Goal: Find contact information: Find contact information

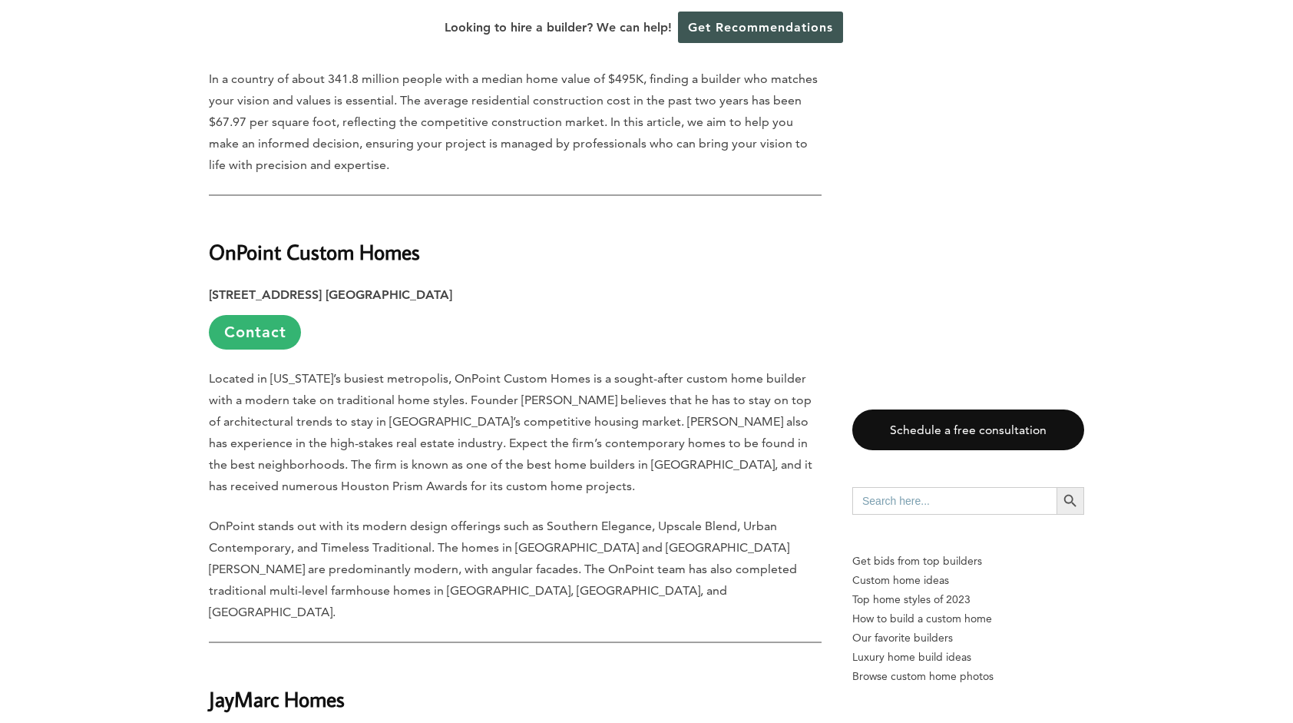
scroll to position [921, 0]
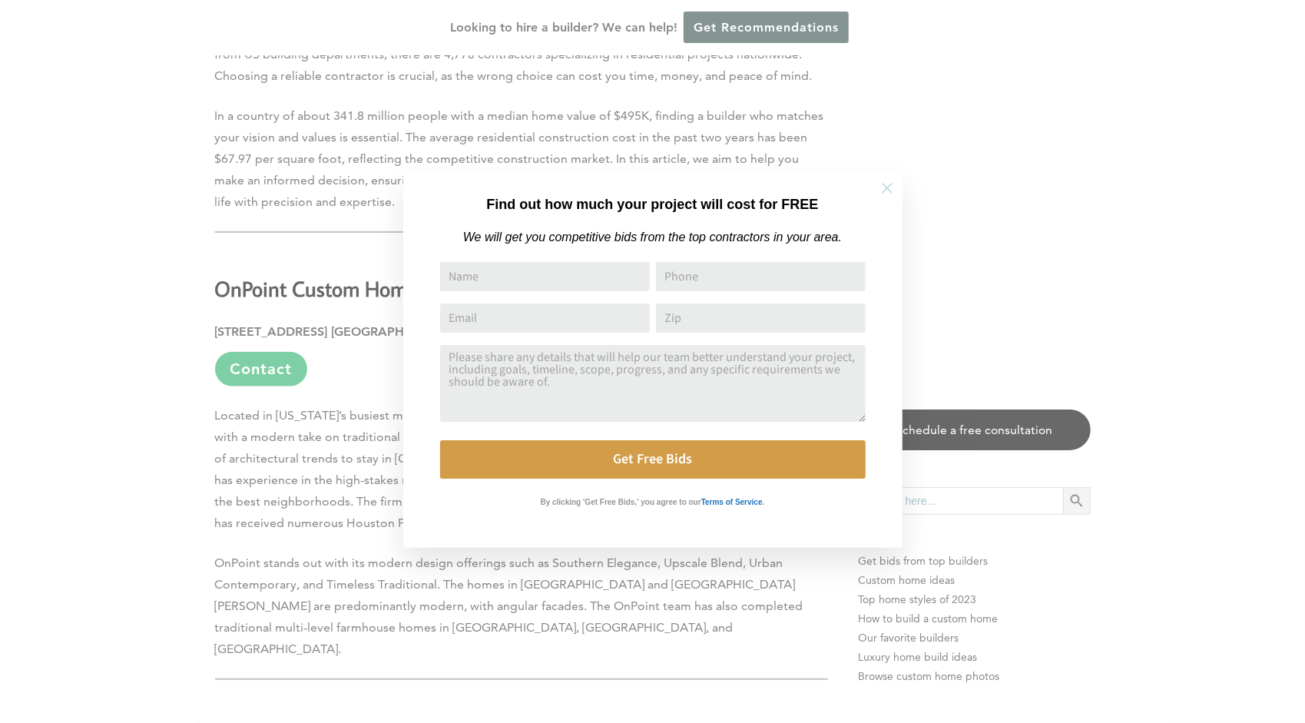
click at [887, 184] on icon at bounding box center [886, 188] width 17 height 17
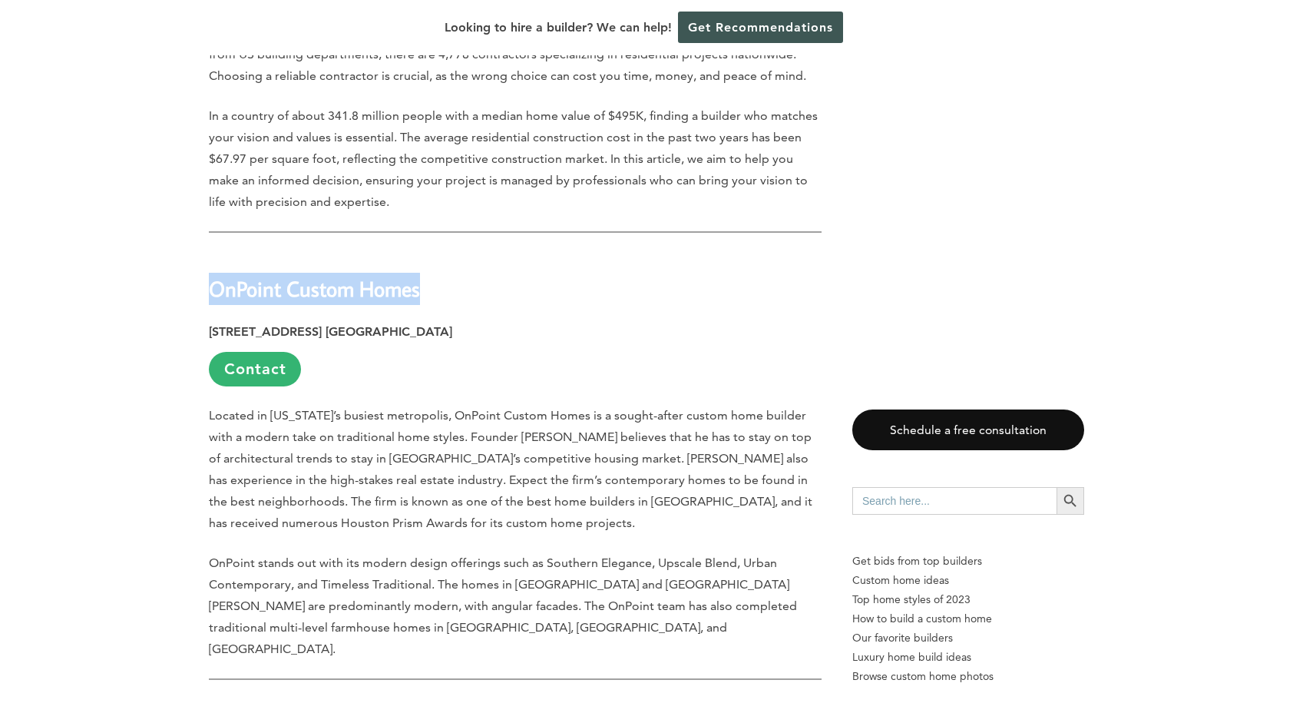
drag, startPoint x: 209, startPoint y: 287, endPoint x: 421, endPoint y: 286, distance: 211.9
click at [420, 286] on strong "OnPoint Custom Homes" at bounding box center [314, 288] width 211 height 27
copy strong "OnPoint Custom Homes"
drag, startPoint x: 210, startPoint y: 331, endPoint x: 479, endPoint y: 329, distance: 269.5
click at [479, 329] on p "[STREET_ADDRESS] [GEOGRAPHIC_DATA] Contact" at bounding box center [515, 353] width 613 height 65
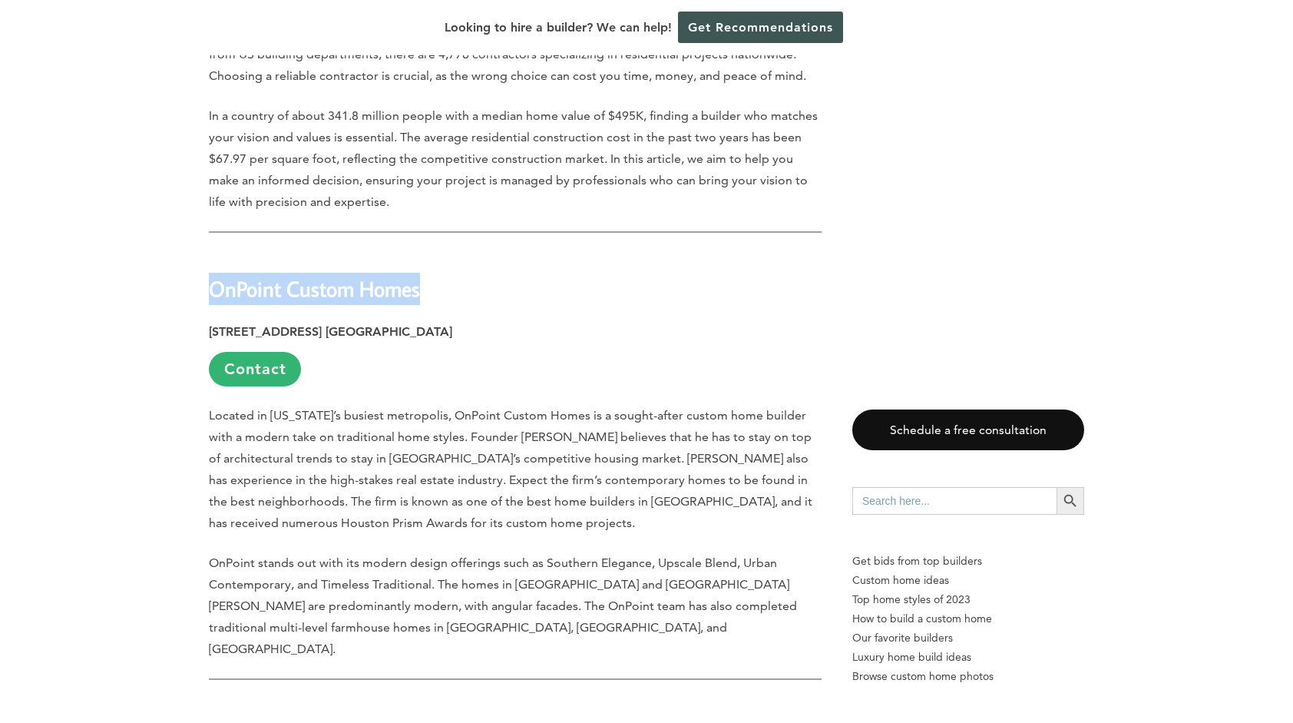
copy strong "[STREET_ADDRESS] [GEOGRAPHIC_DATA]"
click at [260, 372] on link "Contact" at bounding box center [255, 369] width 92 height 35
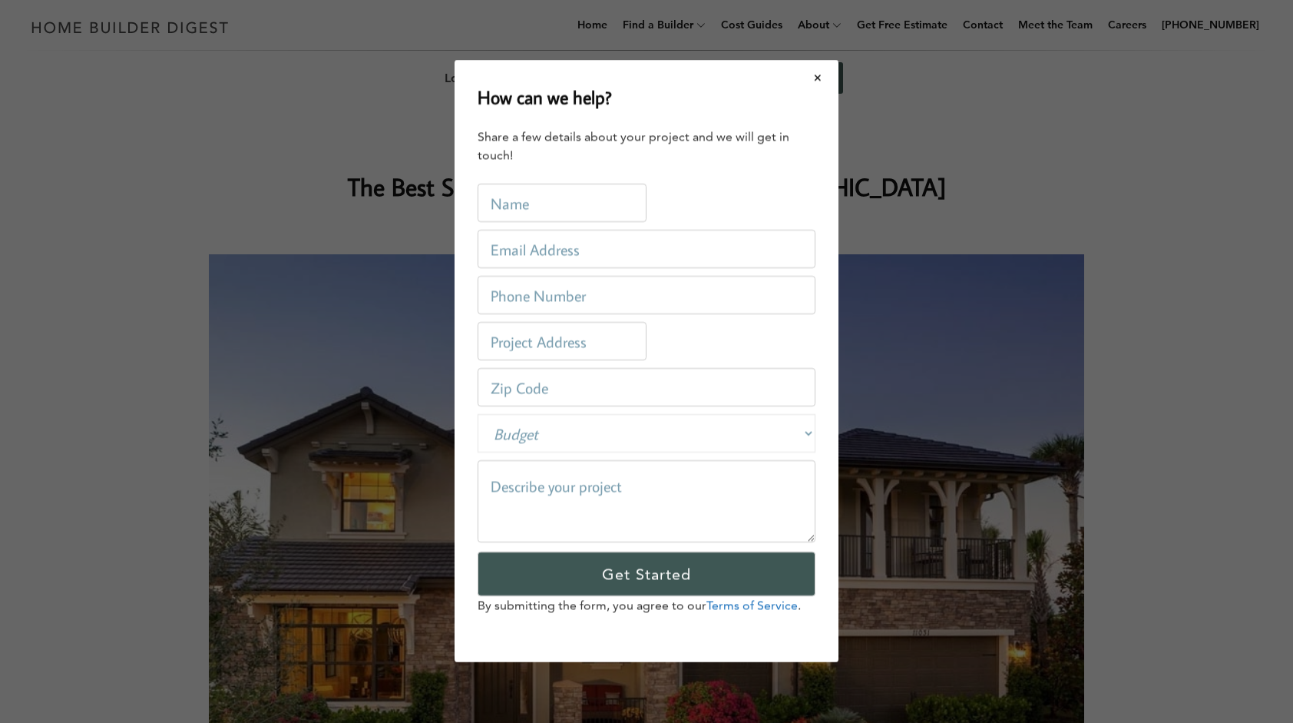
scroll to position [0, 0]
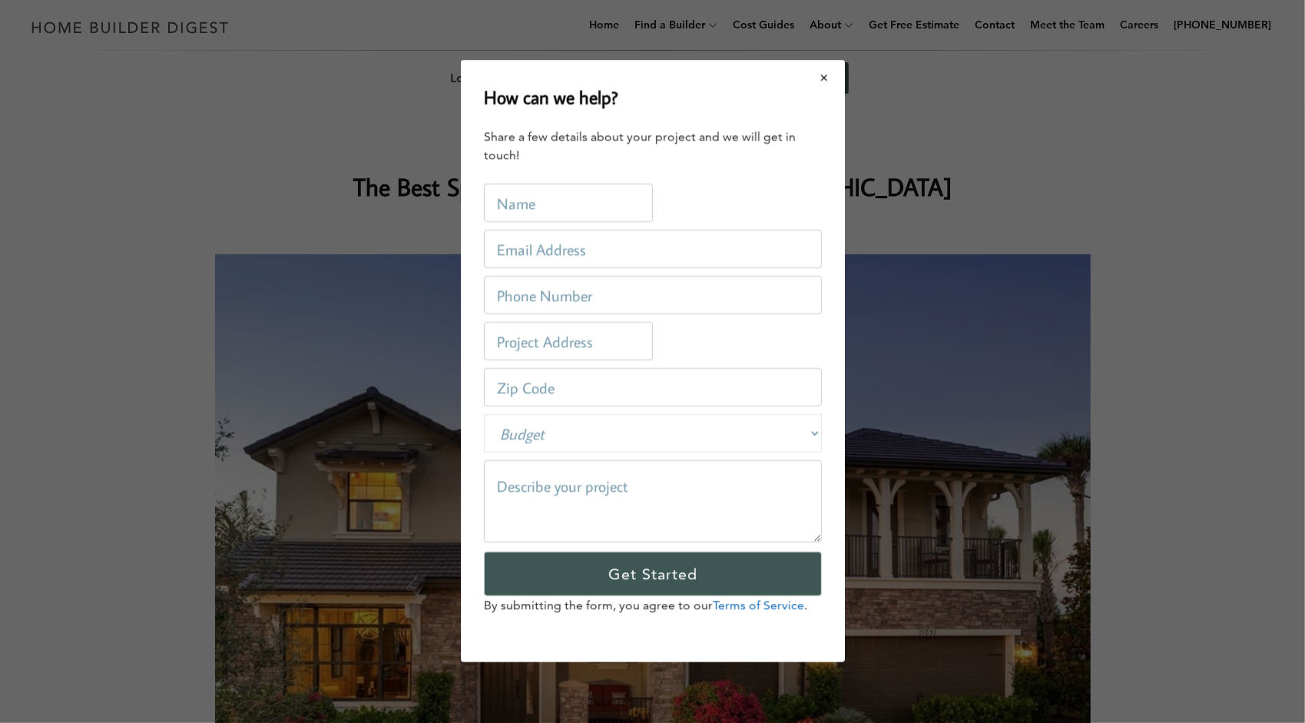
click at [825, 79] on button "Close modal" at bounding box center [824, 77] width 41 height 32
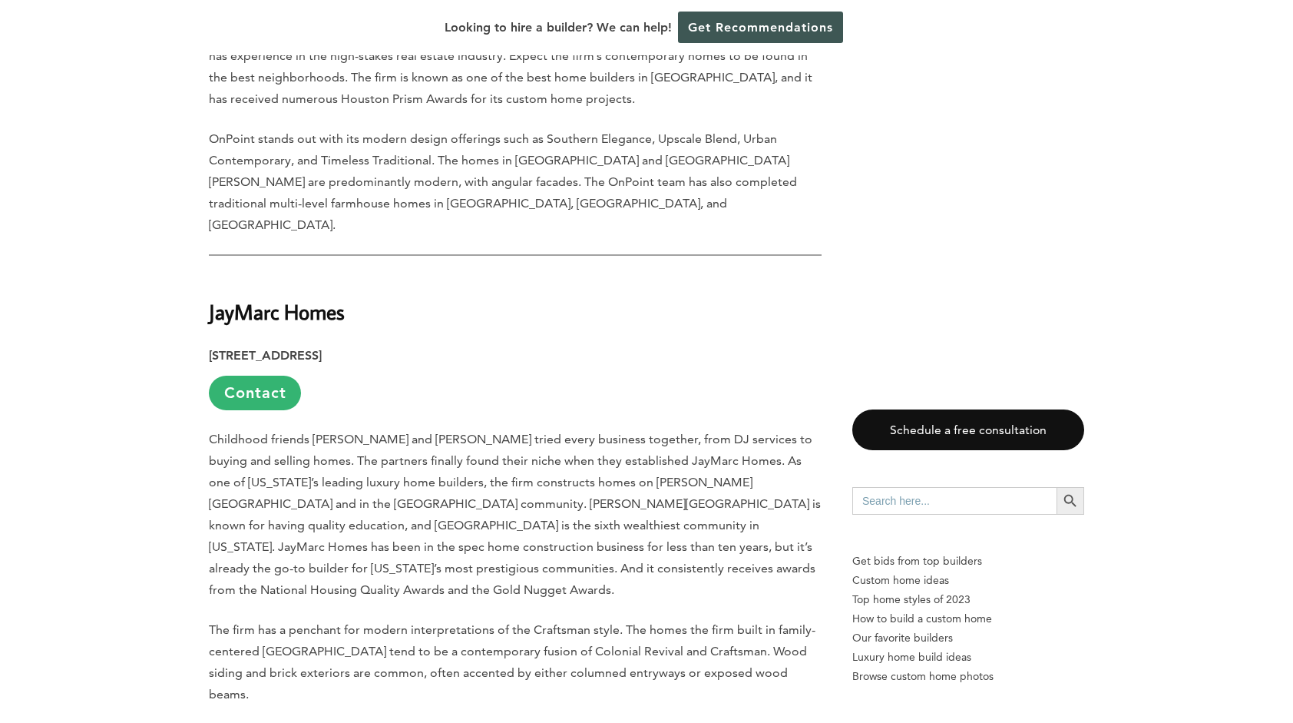
scroll to position [1382, 0]
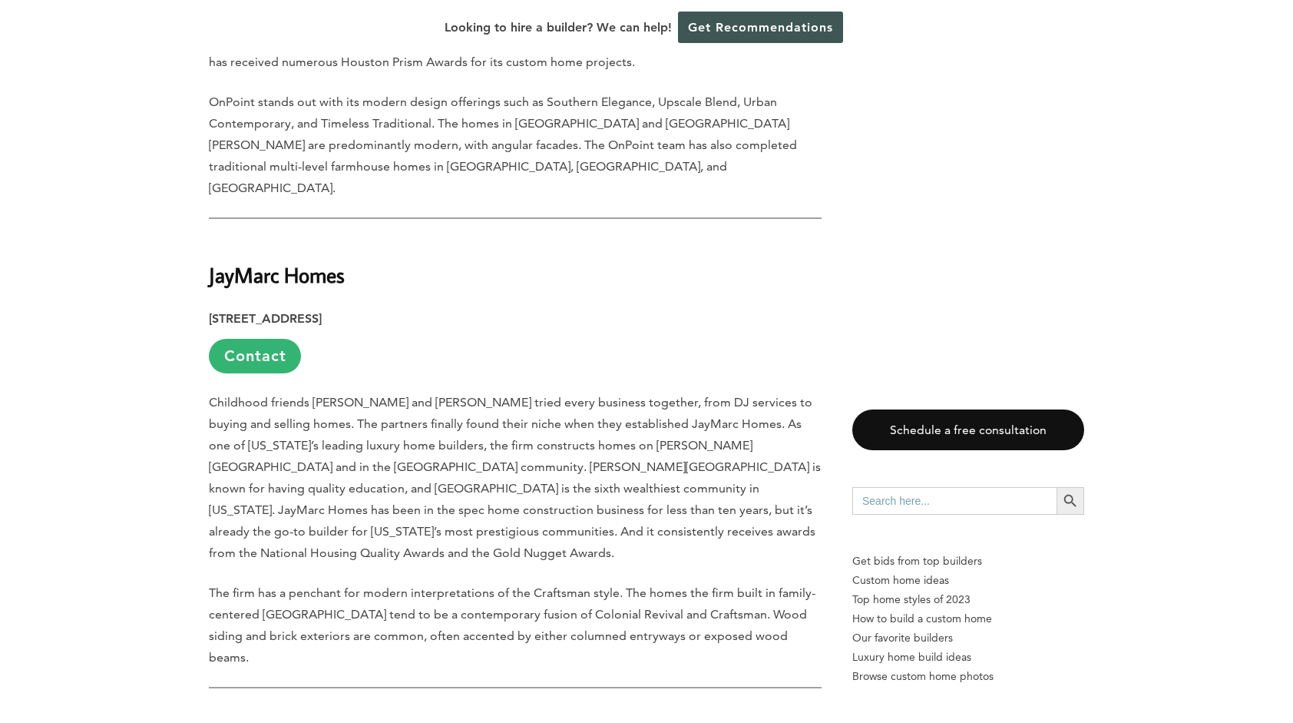
drag, startPoint x: 197, startPoint y: 246, endPoint x: 349, endPoint y: 259, distance: 151.8
copy strong "JayMarc Homes"
drag, startPoint x: 203, startPoint y: 296, endPoint x: 522, endPoint y: 306, distance: 318.8
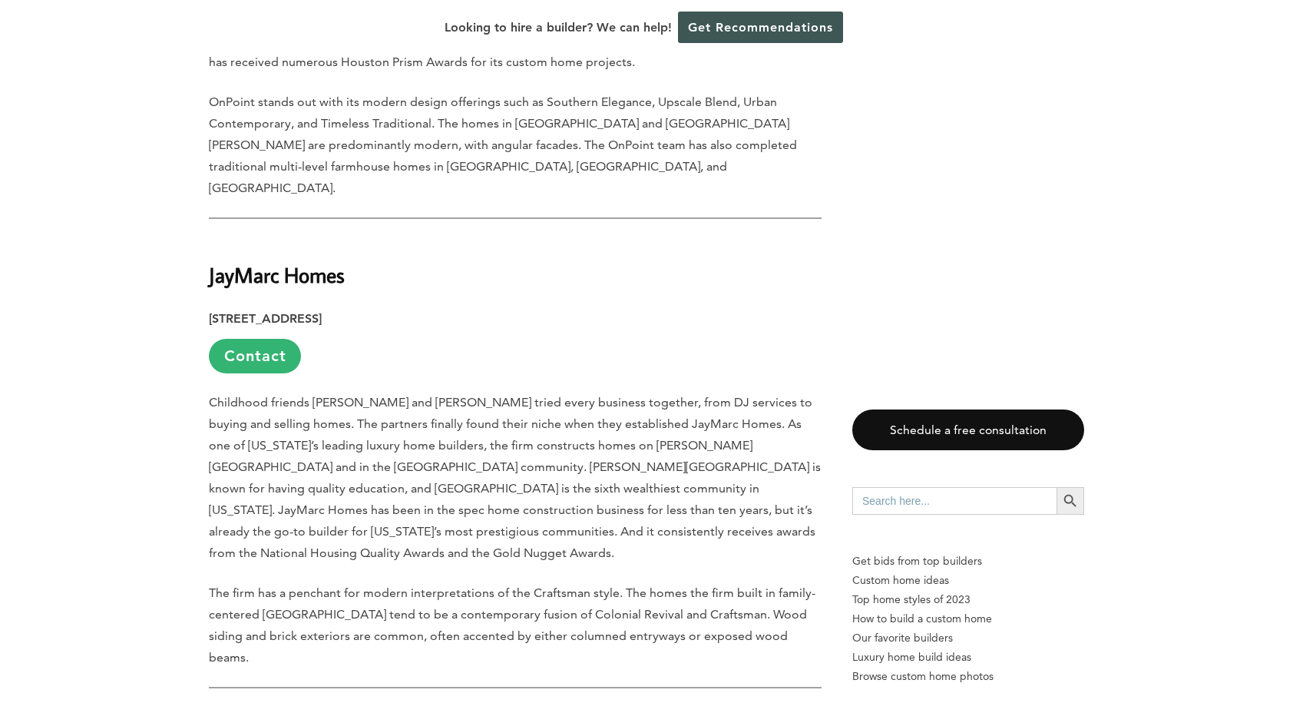
copy strong "[STREET_ADDRESS]"
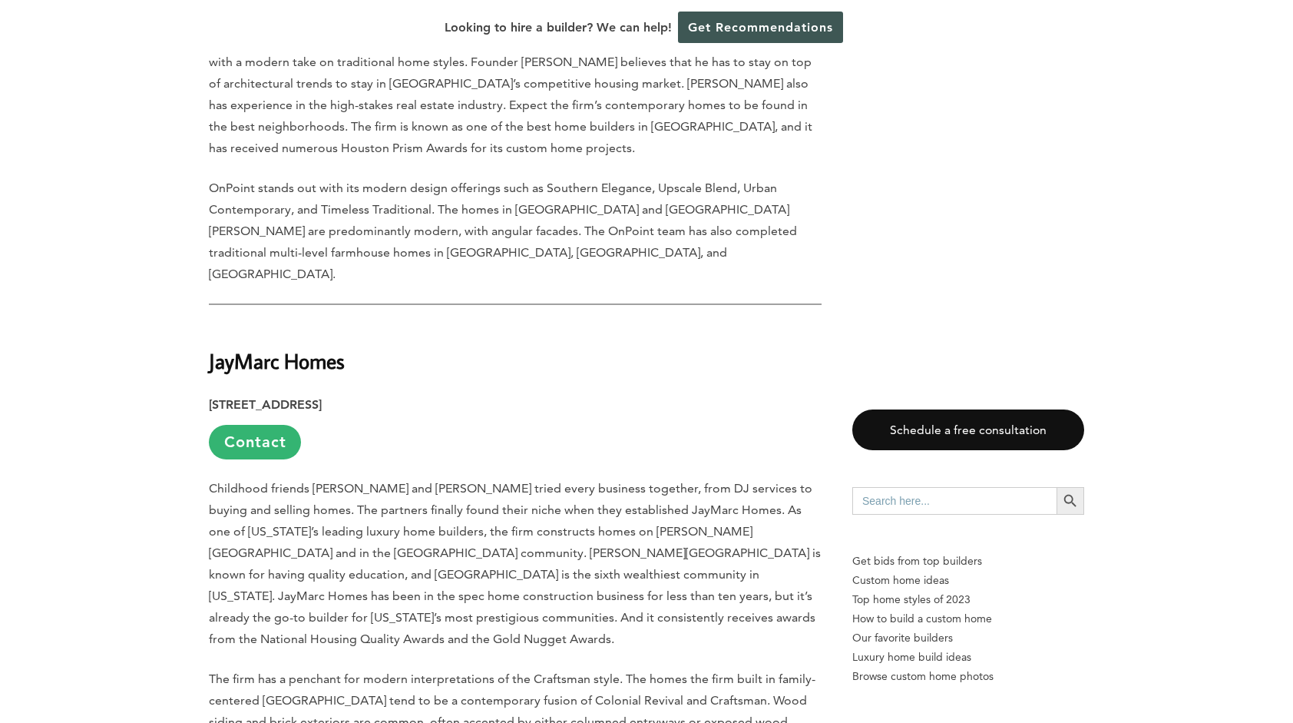
scroll to position [1305, 0]
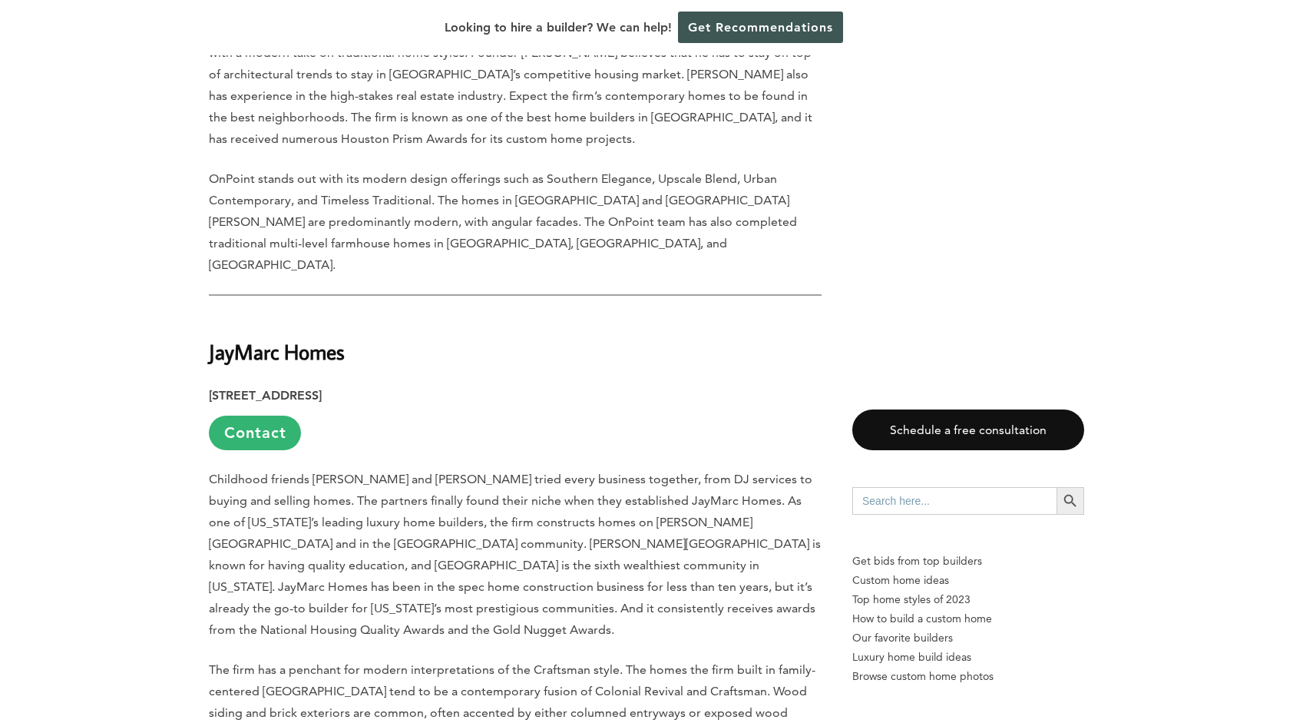
click at [663, 390] on p "[STREET_ADDRESS] Contact" at bounding box center [515, 417] width 613 height 65
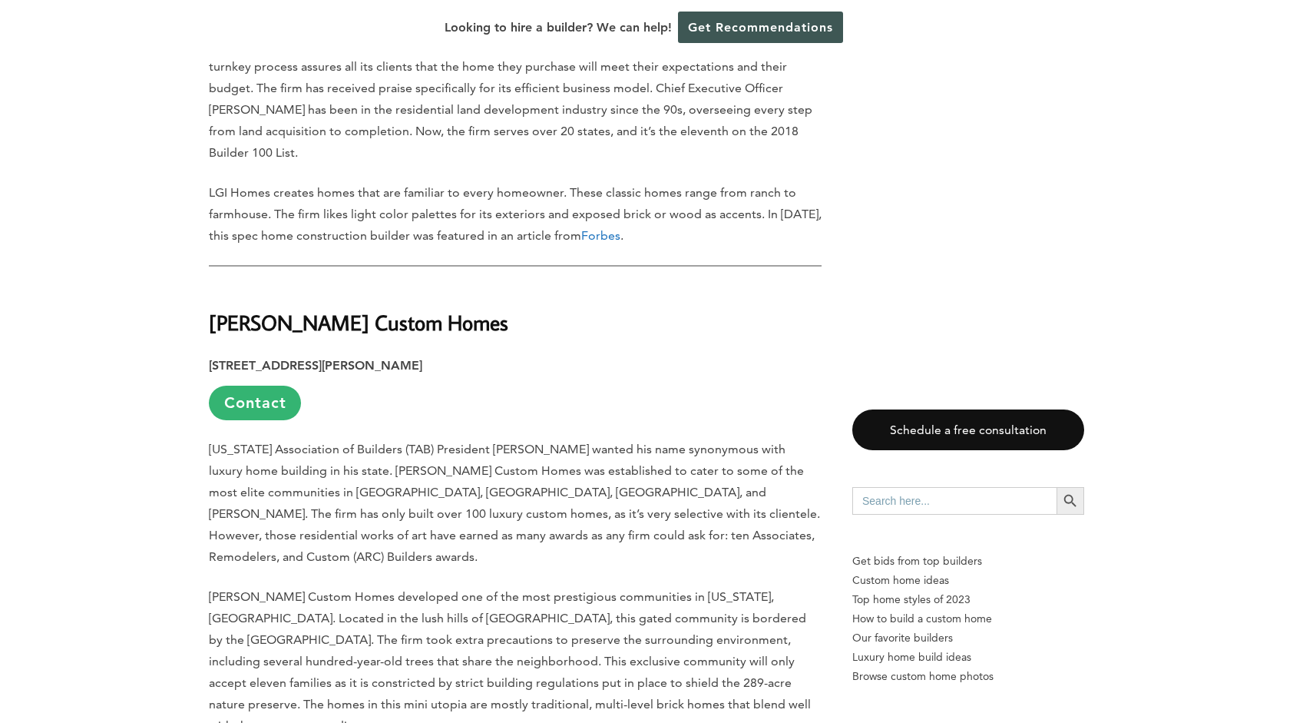
scroll to position [4070, 0]
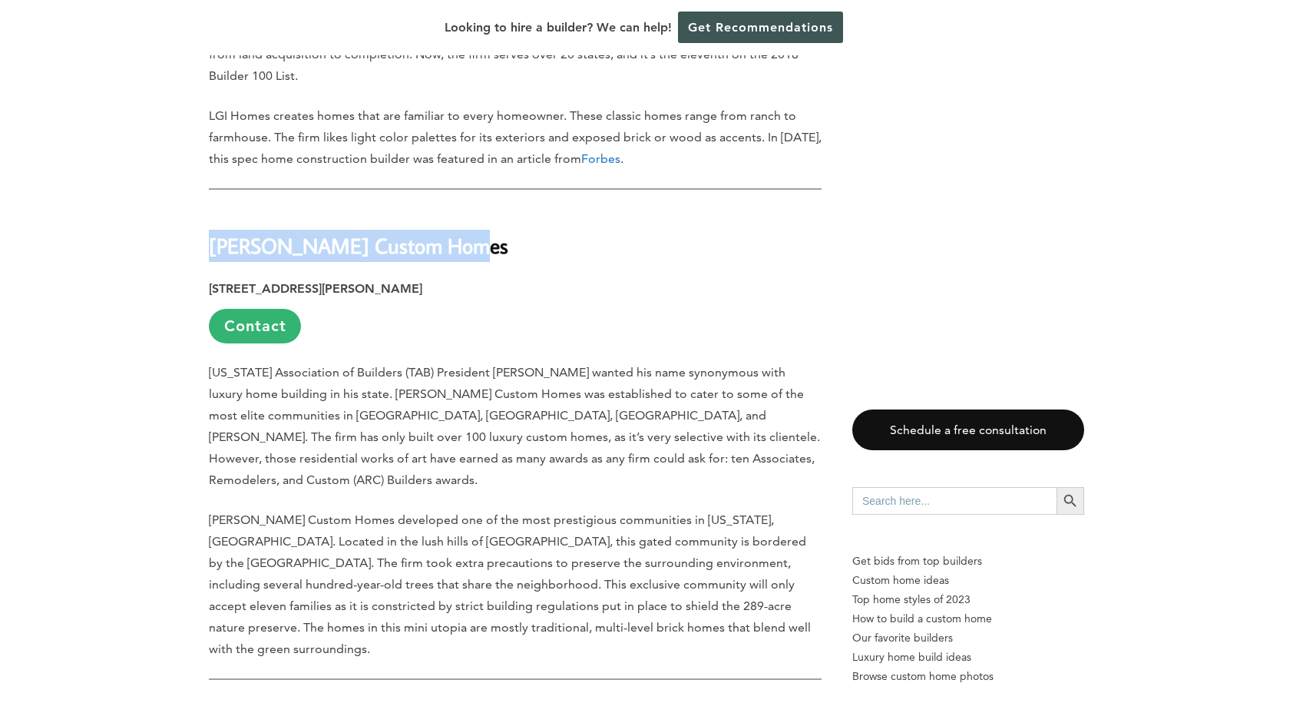
drag, startPoint x: 207, startPoint y: 174, endPoint x: 453, endPoint y: 190, distance: 247.0
click at [453, 190] on div "Last updated on [DATE] 04:14 pm One of the most important decisions you’ll make…" at bounding box center [646, 595] width 925 height 7765
copy strong "[PERSON_NAME] Custom Homes"
drag, startPoint x: 210, startPoint y: 222, endPoint x: 452, endPoint y: 232, distance: 242.1
click at [452, 278] on p "[STREET_ADDRESS] Contact" at bounding box center [515, 310] width 613 height 65
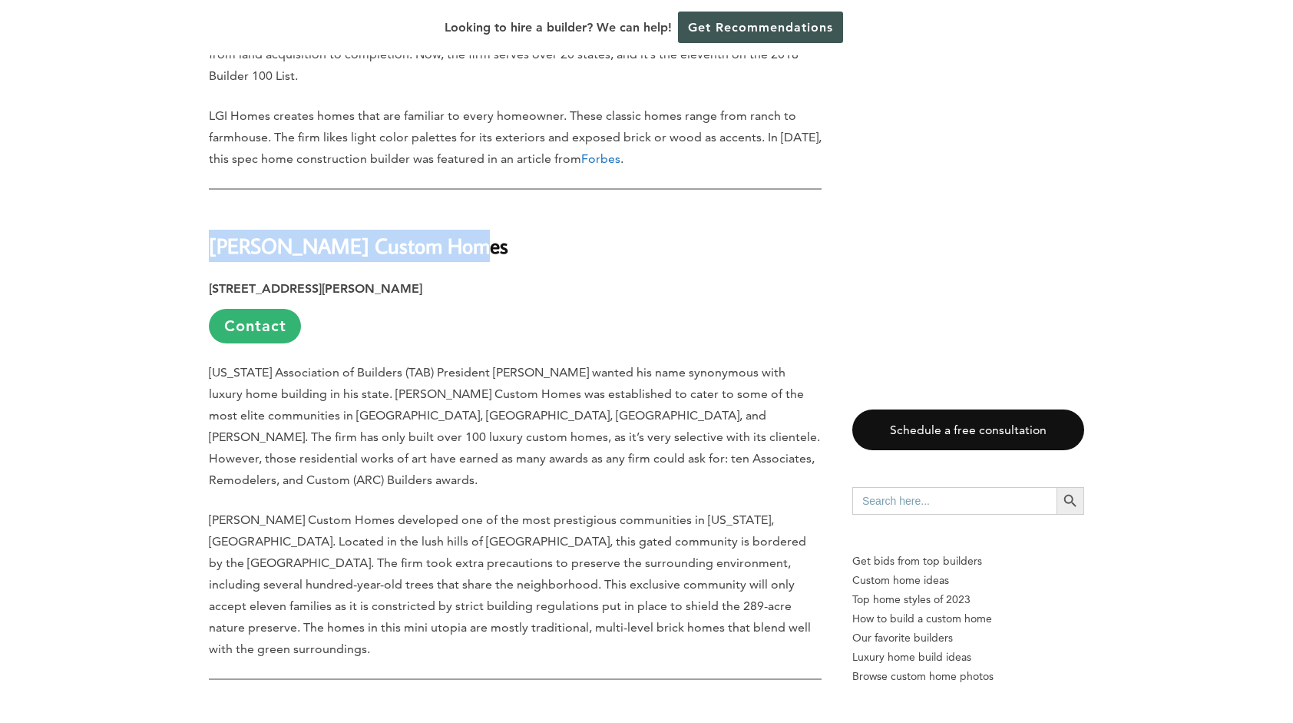
copy strong "[STREET_ADDRESS][PERSON_NAME]"
click at [657, 278] on p "[STREET_ADDRESS] Contact" at bounding box center [515, 310] width 613 height 65
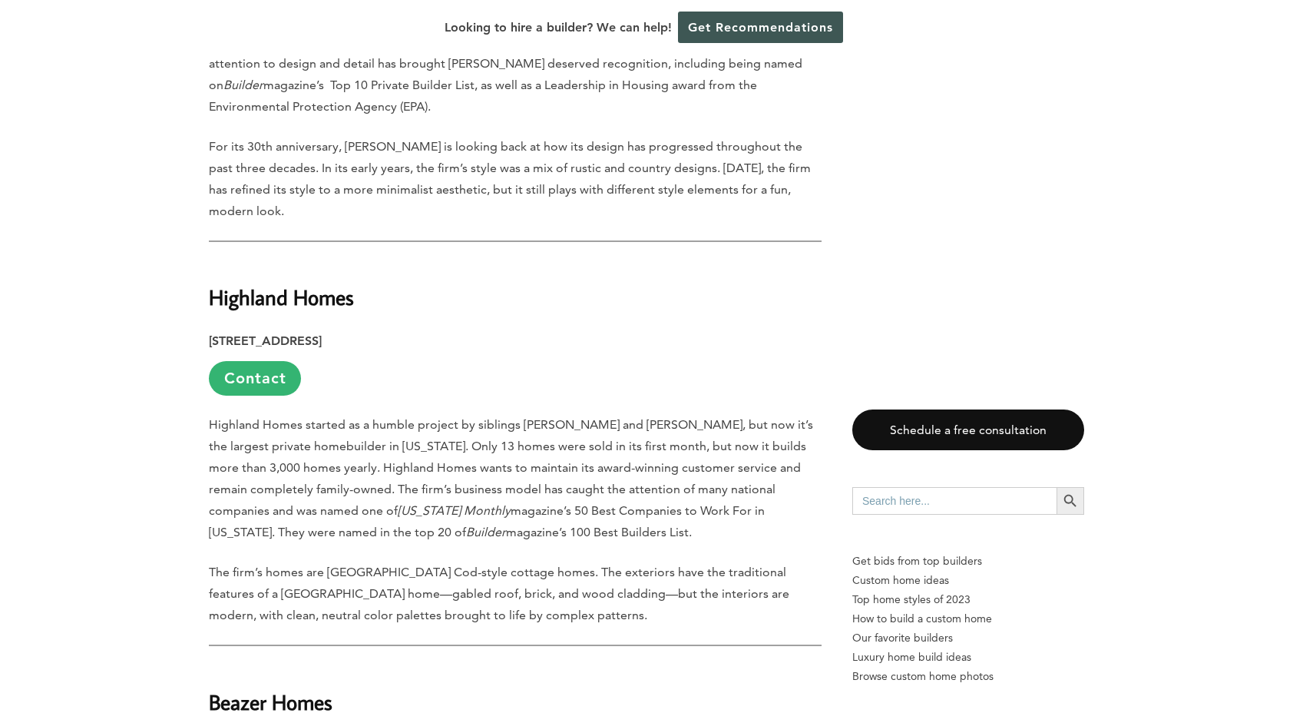
scroll to position [6758, 0]
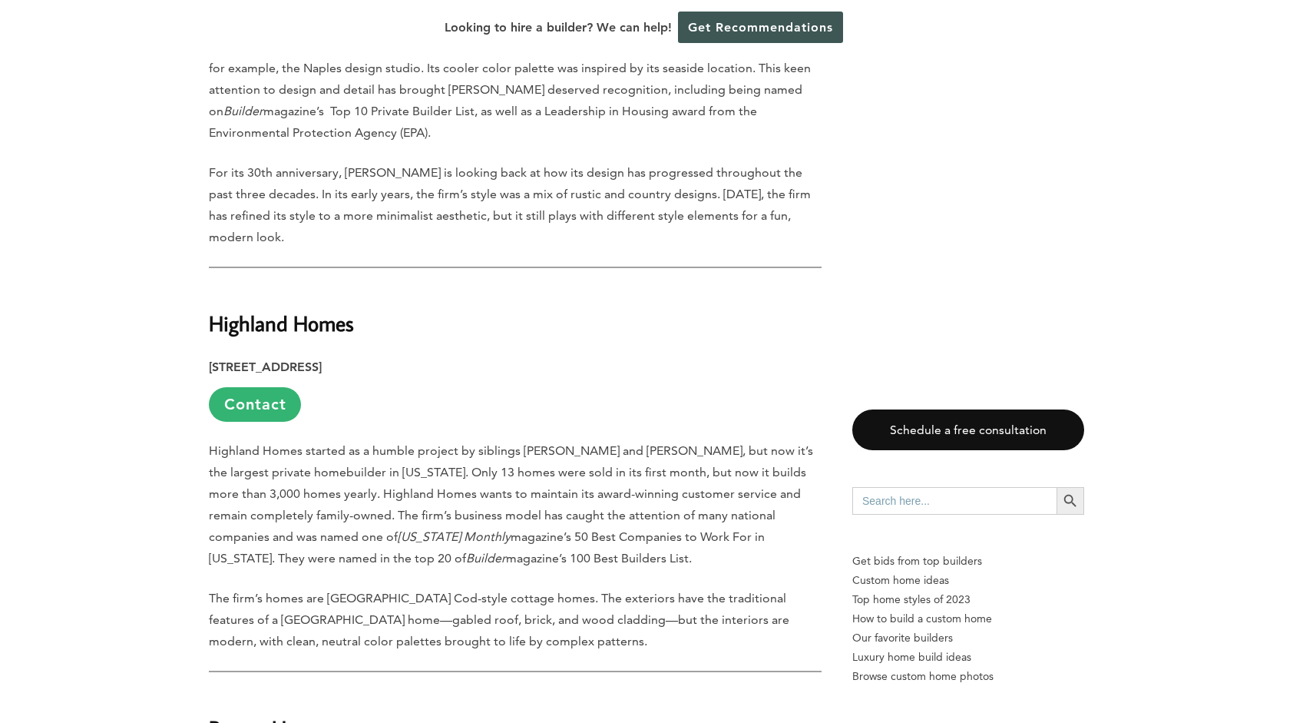
drag, startPoint x: 206, startPoint y: 193, endPoint x: 358, endPoint y: 207, distance: 152.7
drag, startPoint x: 358, startPoint y: 207, endPoint x: 349, endPoint y: 201, distance: 11.1
copy strong "Highland Homes"
drag, startPoint x: 205, startPoint y: 237, endPoint x: 491, endPoint y: 246, distance: 286.6
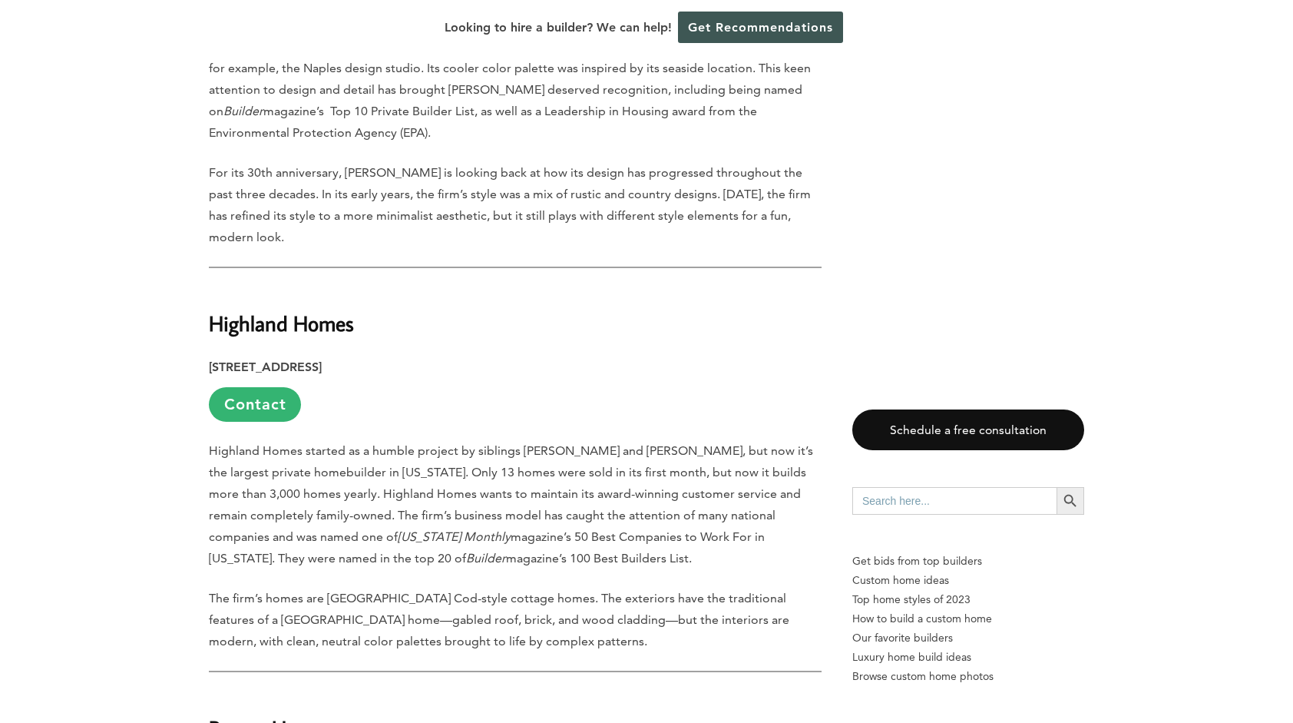
drag, startPoint x: 491, startPoint y: 246, endPoint x: 475, endPoint y: 232, distance: 22.3
copy strong "[STREET_ADDRESS]"
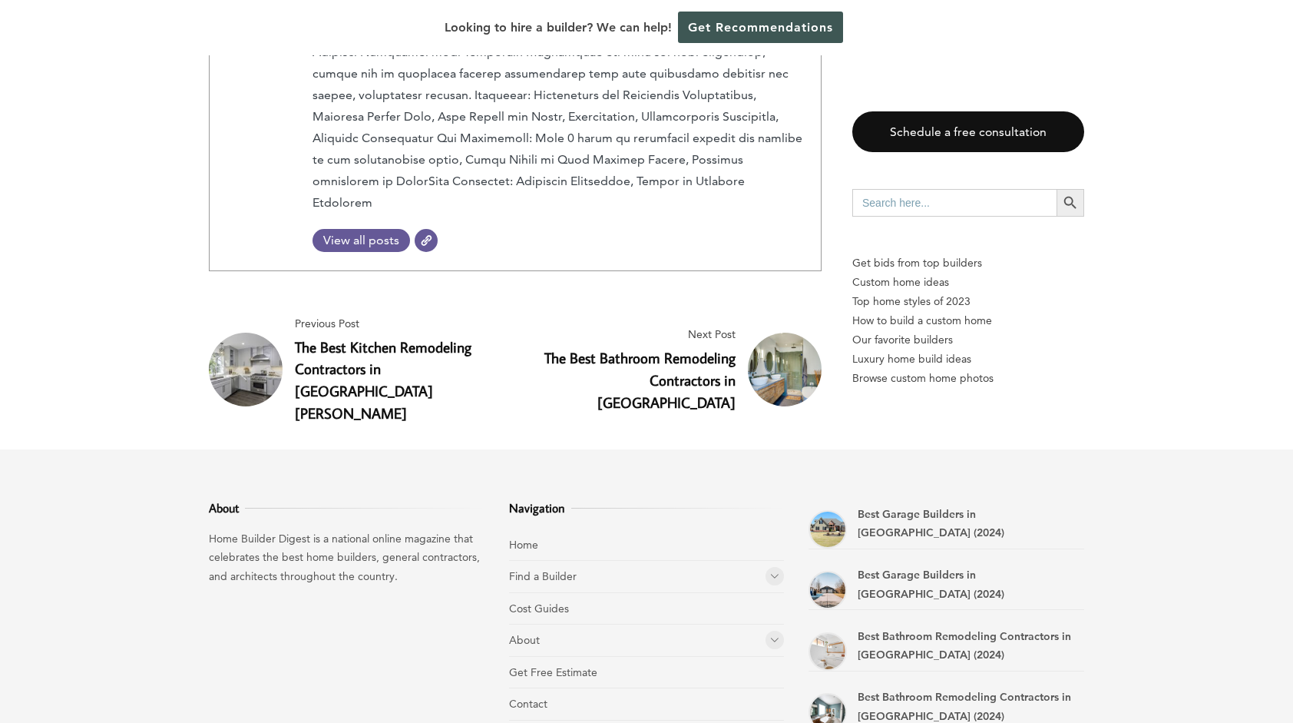
scroll to position [8131, 0]
